Goal: Answer question/provide support

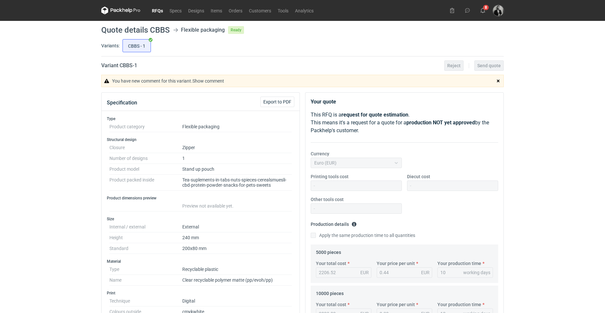
click at [127, 9] on icon at bounding box center [126, 10] width 3 height 3
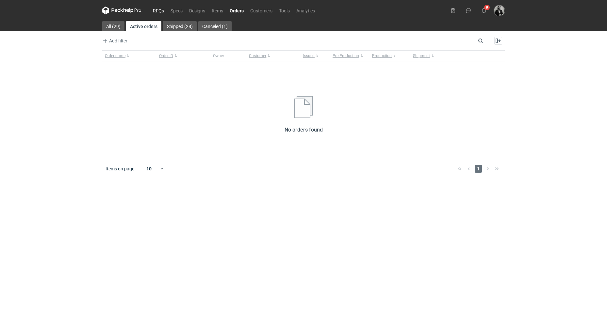
click at [156, 11] on link "RFQs" at bounding box center [159, 11] width 18 height 8
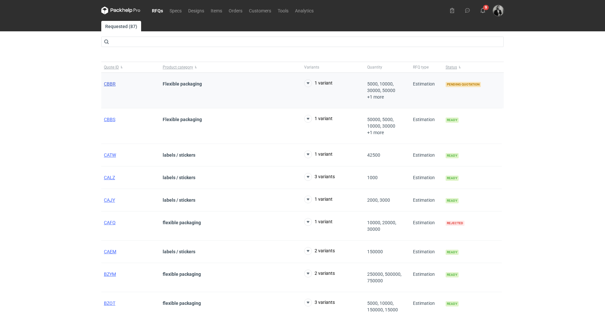
click at [111, 85] on span "CBBR" at bounding box center [110, 83] width 12 height 5
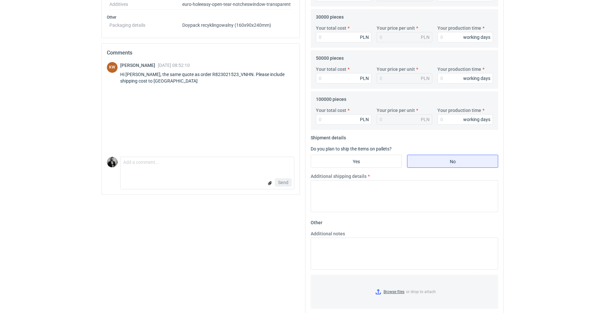
scroll to position [312, 0]
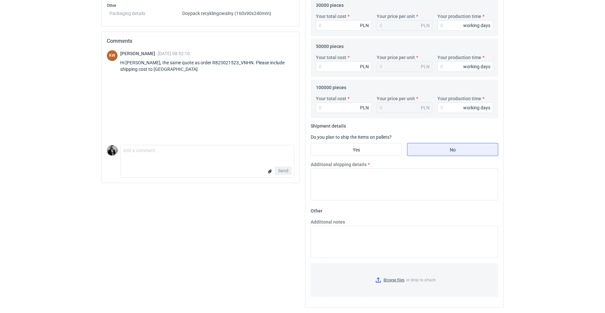
click at [218, 162] on form "Comment message Send" at bounding box center [207, 161] width 174 height 33
click at [223, 158] on textarea "Comment message" at bounding box center [207, 152] width 173 height 14
type textarea "Hi [PERSON_NAME], we will ONLY offer EXW. Since our transport is always more ex…"
click at [285, 169] on span "Send" at bounding box center [283, 171] width 10 height 5
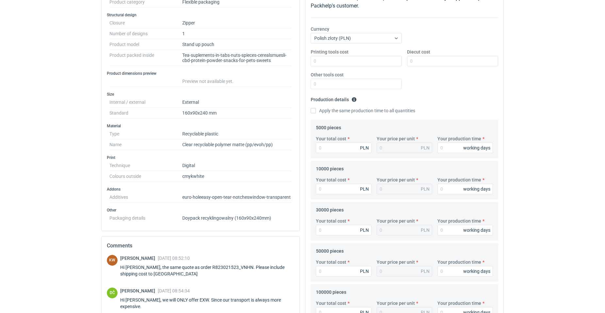
scroll to position [116, 0]
